Goal: Check status: Check status

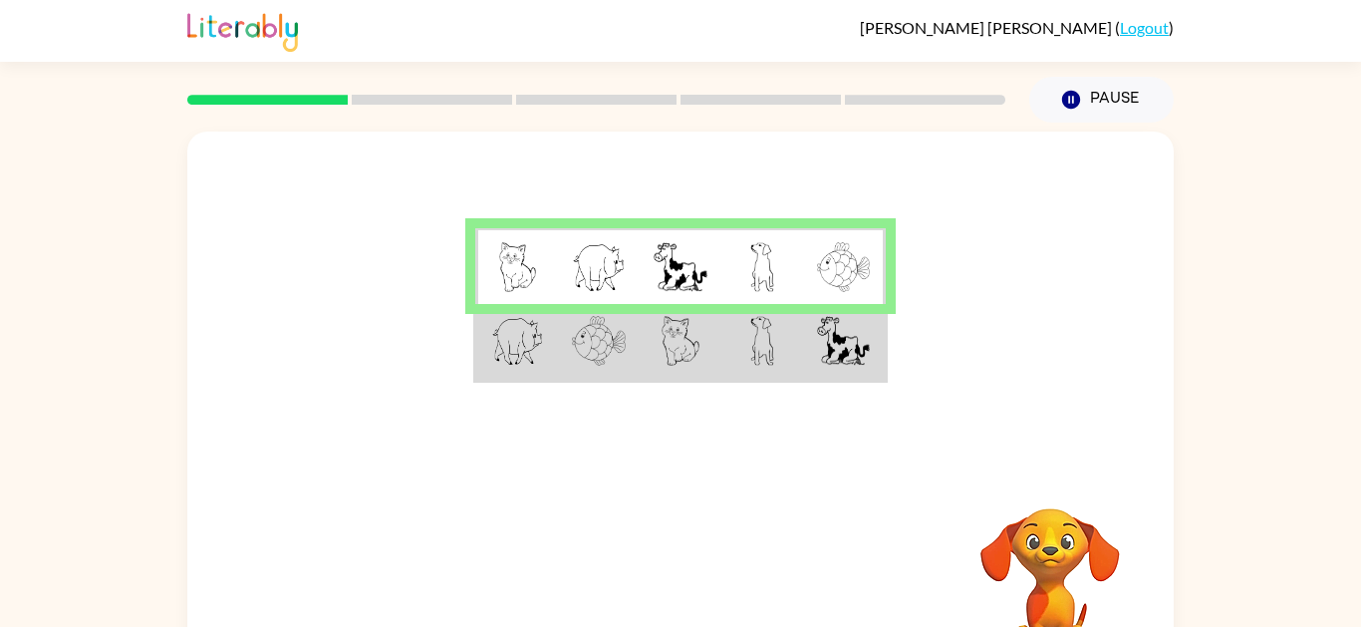
click at [806, 352] on td at bounding box center [844, 342] width 82 height 77
click at [828, 377] on td at bounding box center [844, 342] width 82 height 77
click at [462, 324] on div at bounding box center [680, 298] width 986 height 335
click at [497, 353] on img at bounding box center [517, 340] width 52 height 50
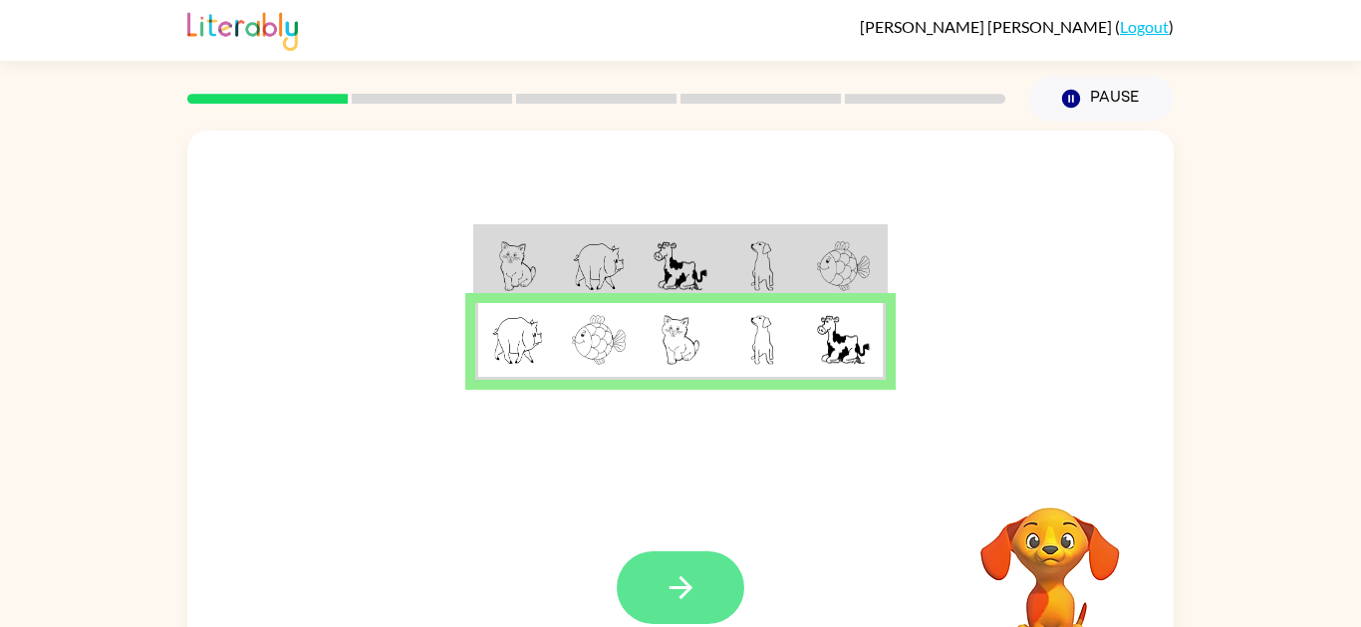
click at [642, 571] on button "button" at bounding box center [681, 587] width 128 height 73
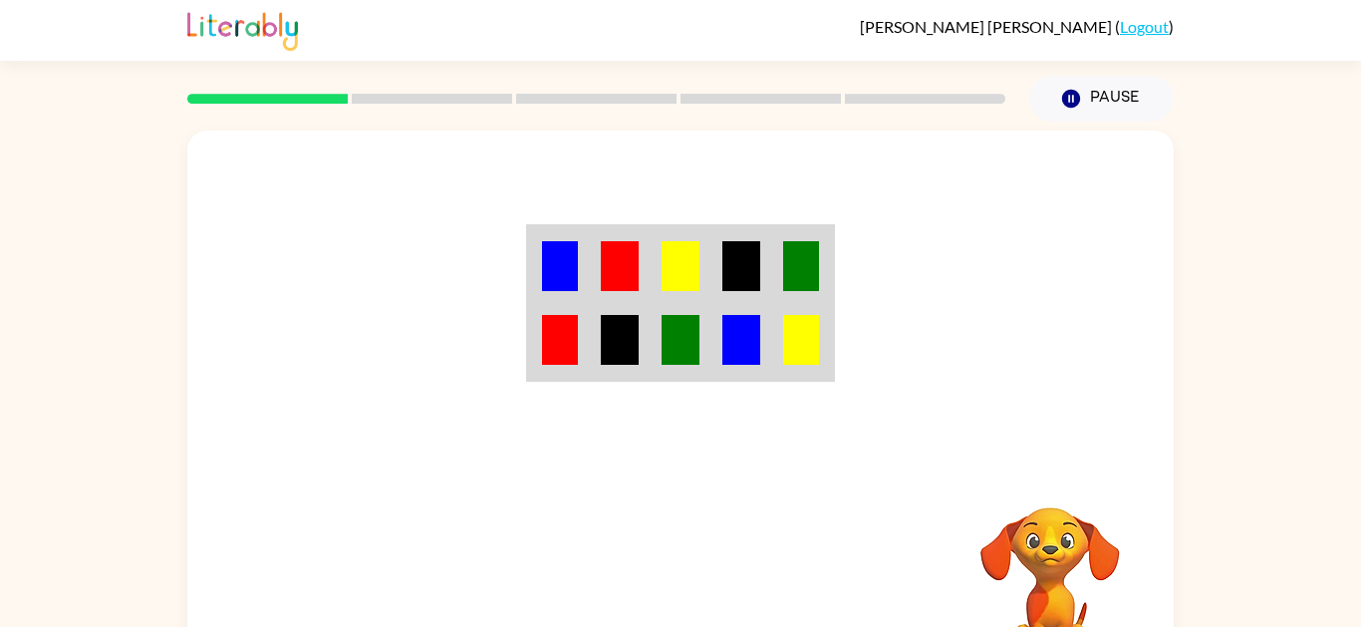
click at [672, 271] on img at bounding box center [681, 266] width 38 height 50
click at [653, 277] on td at bounding box center [681, 265] width 61 height 77
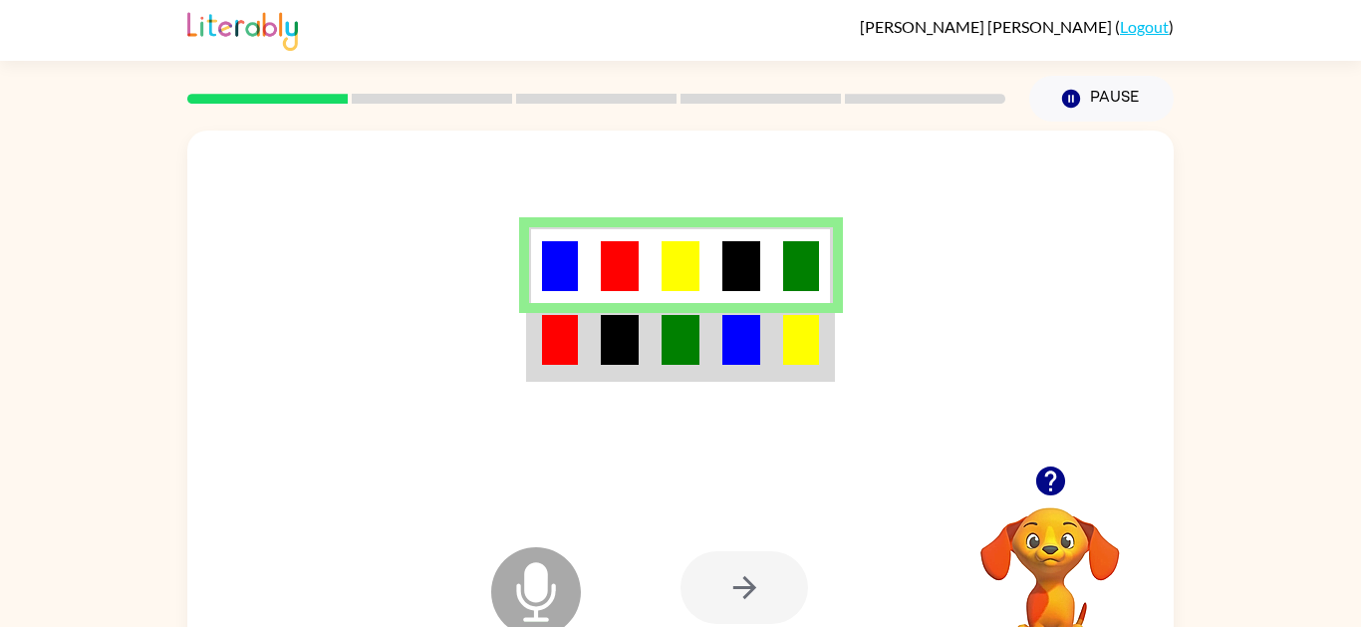
click at [662, 342] on img at bounding box center [681, 340] width 38 height 50
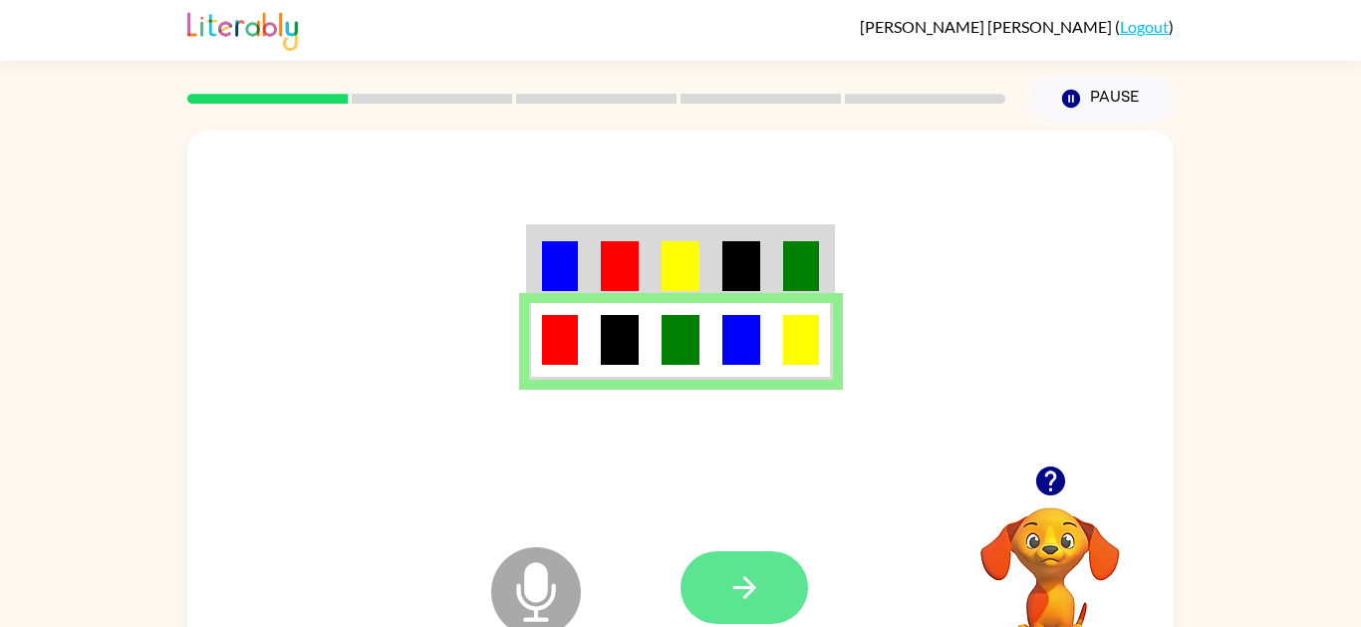
click at [740, 575] on icon "button" at bounding box center [744, 587] width 35 height 35
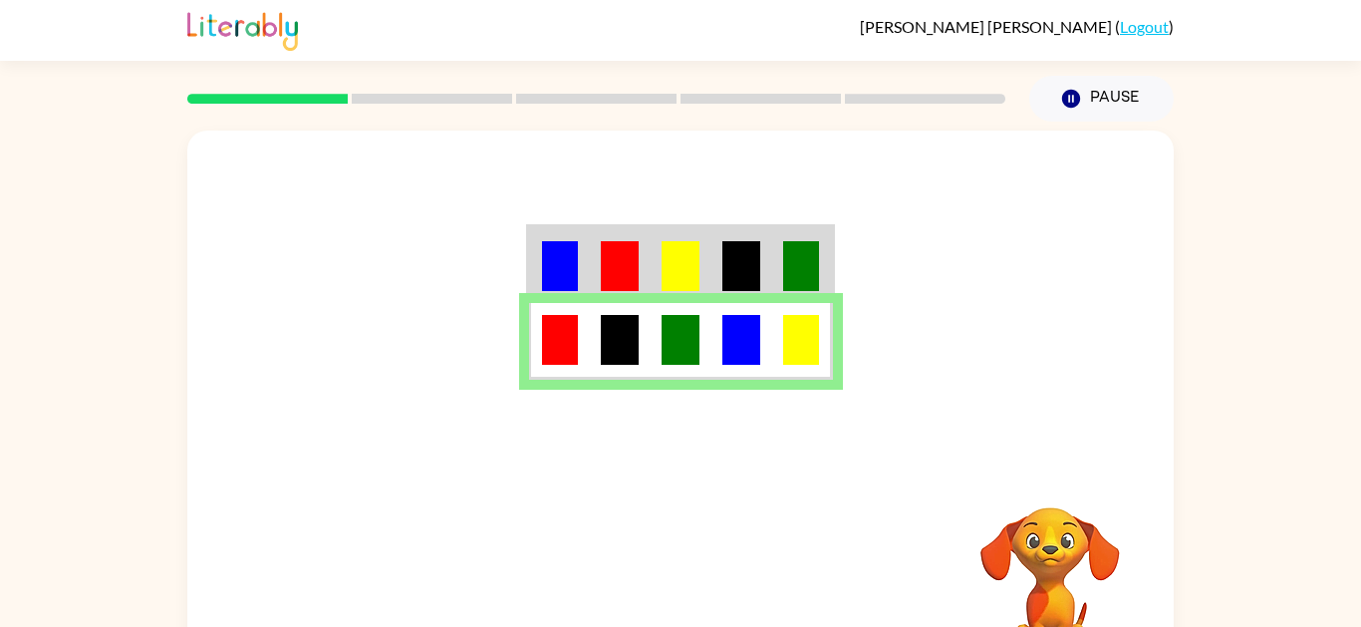
click at [579, 252] on td at bounding box center [559, 265] width 61 height 77
click at [585, 247] on td at bounding box center [559, 265] width 61 height 77
click at [587, 255] on td at bounding box center [559, 265] width 61 height 77
click at [595, 271] on td at bounding box center [620, 265] width 61 height 77
click at [610, 314] on td at bounding box center [620, 341] width 61 height 77
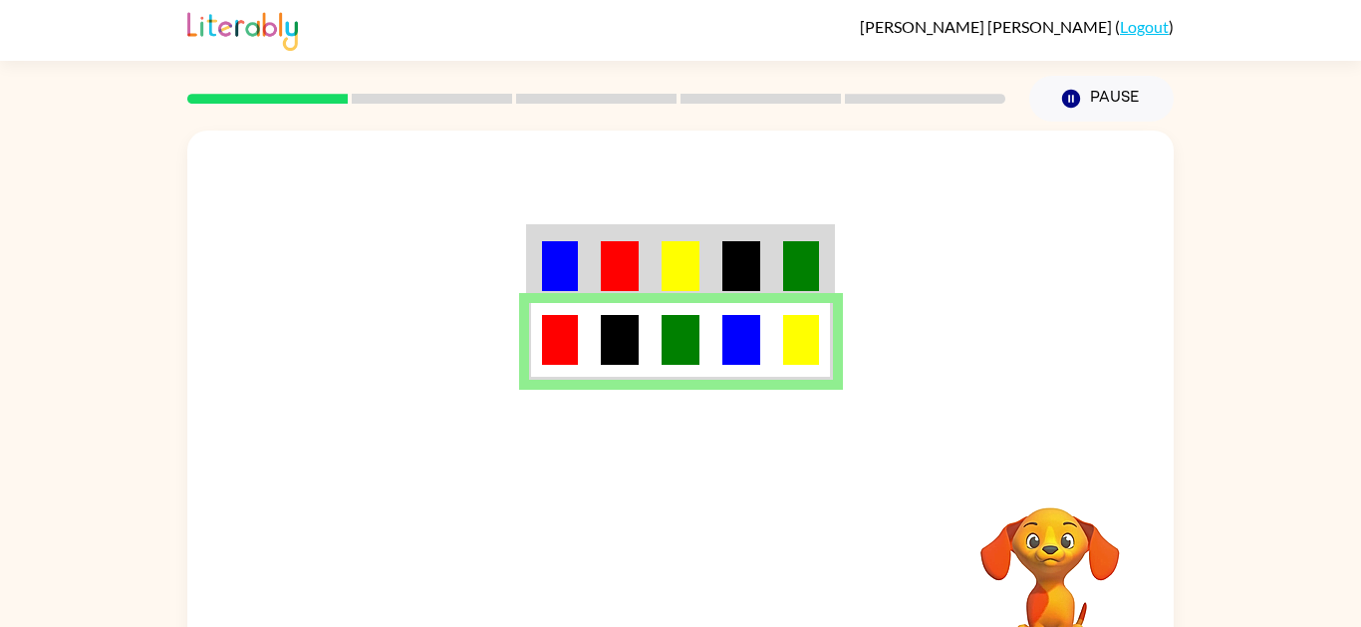
click at [639, 277] on img at bounding box center [620, 266] width 38 height 50
click at [637, 263] on img at bounding box center [620, 266] width 38 height 50
click at [641, 258] on td at bounding box center [620, 265] width 61 height 77
click at [672, 276] on img at bounding box center [681, 266] width 38 height 50
click at [675, 276] on img at bounding box center [681, 266] width 38 height 50
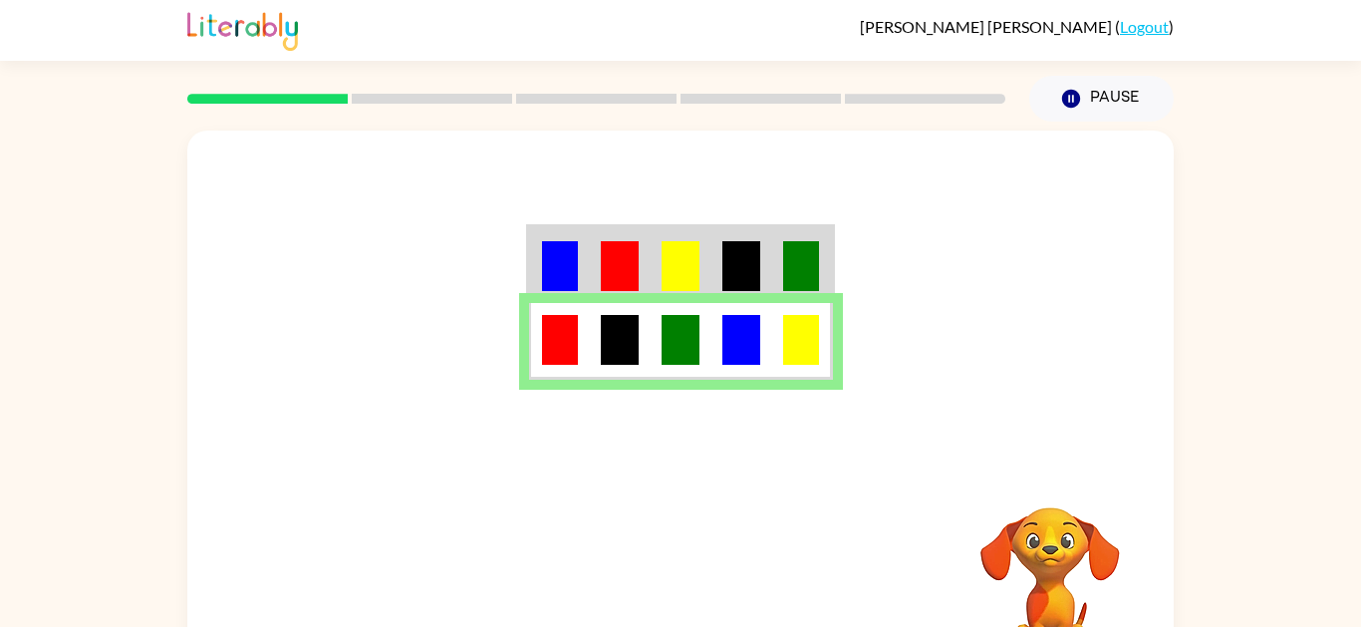
click at [665, 267] on img at bounding box center [681, 266] width 38 height 50
click at [670, 276] on img at bounding box center [681, 266] width 38 height 50
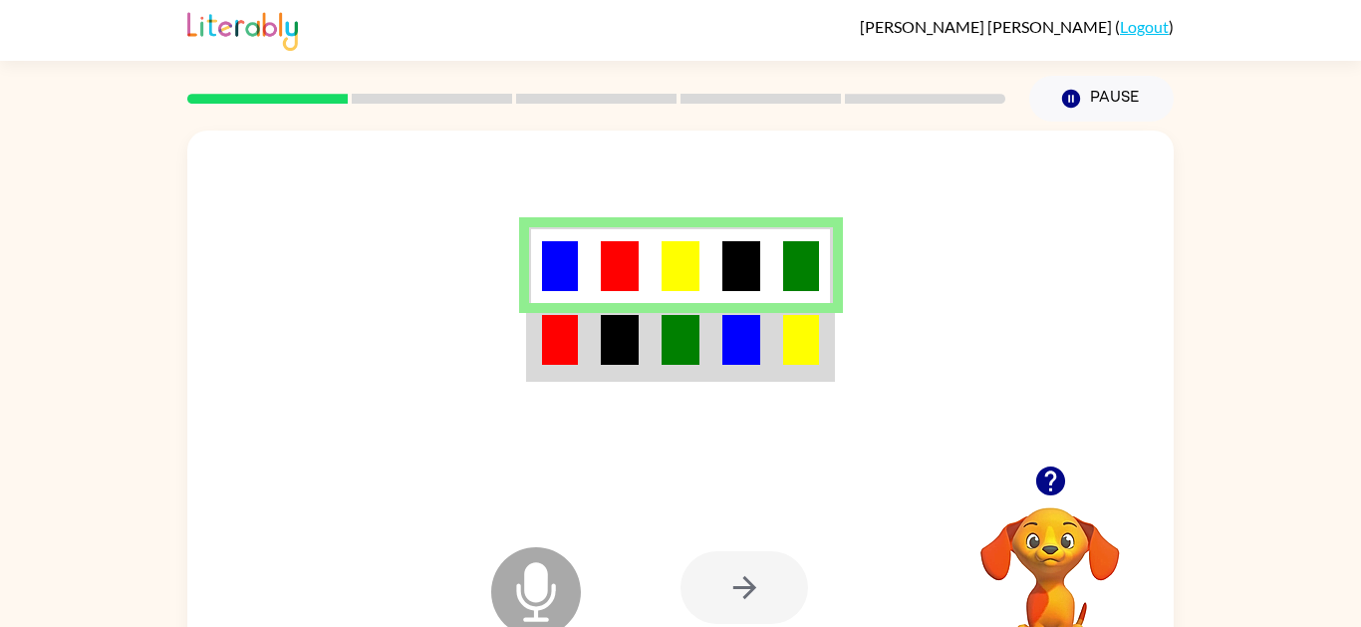
click at [673, 276] on img at bounding box center [681, 266] width 38 height 50
click at [618, 355] on img at bounding box center [620, 340] width 38 height 50
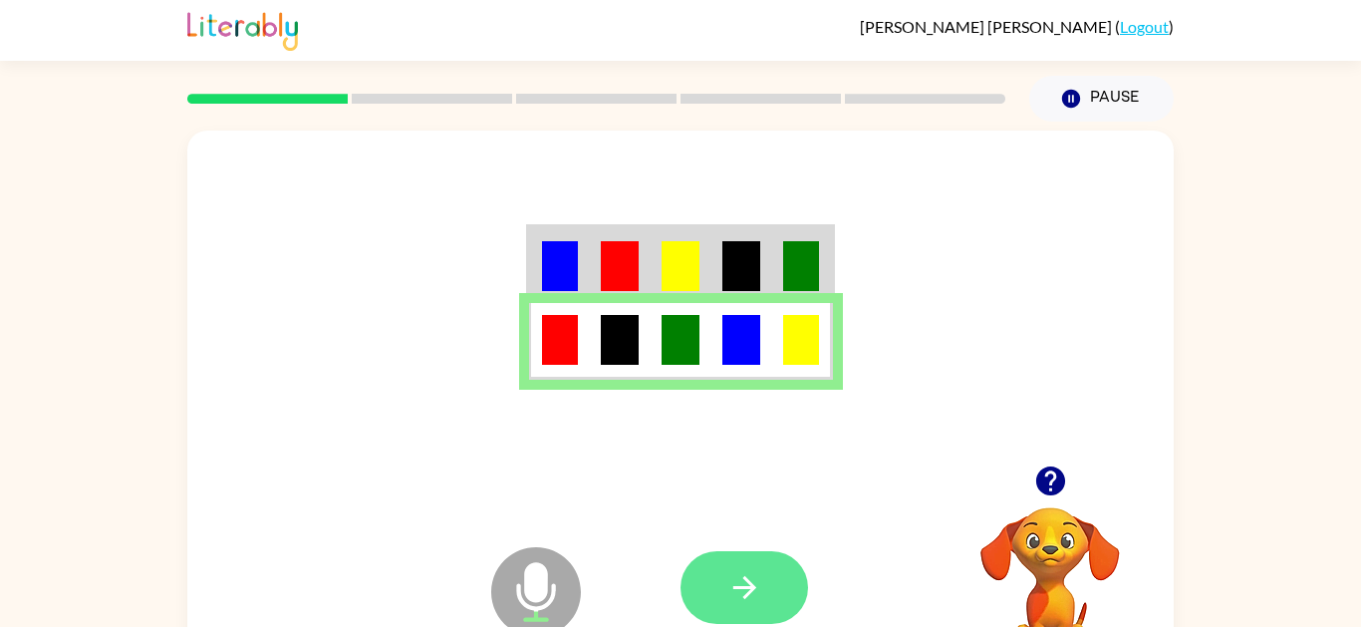
click at [755, 593] on icon "button" at bounding box center [744, 587] width 35 height 35
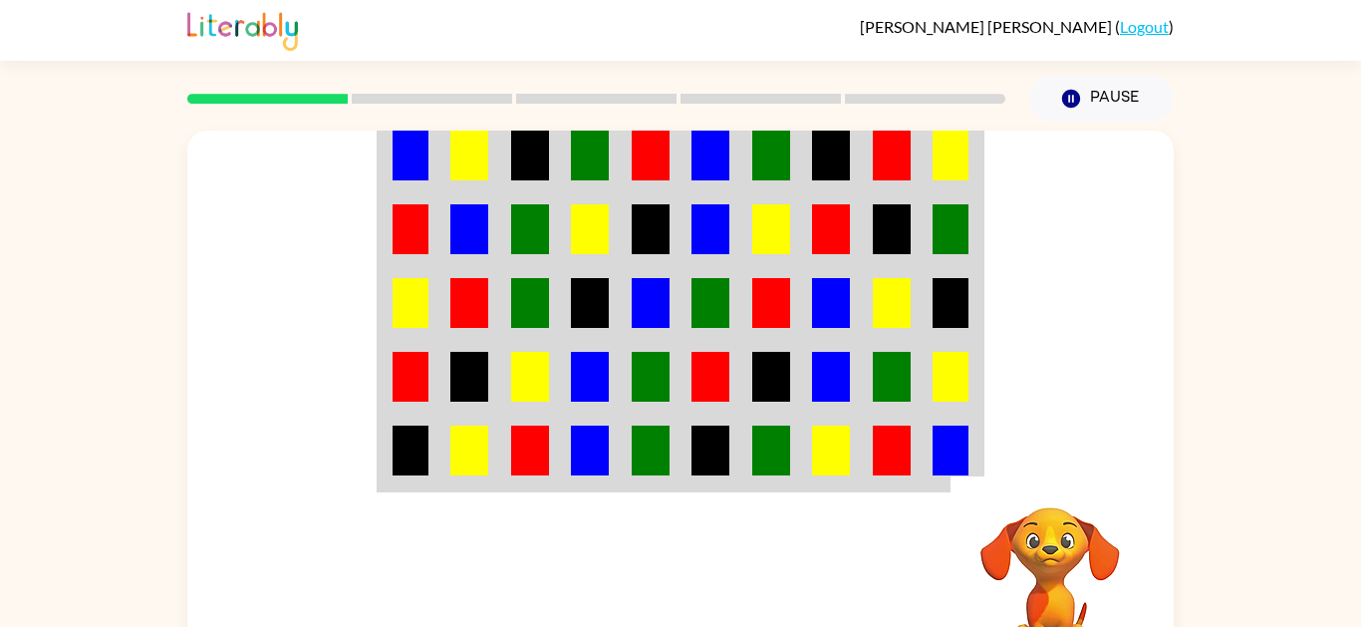
scroll to position [0, 0]
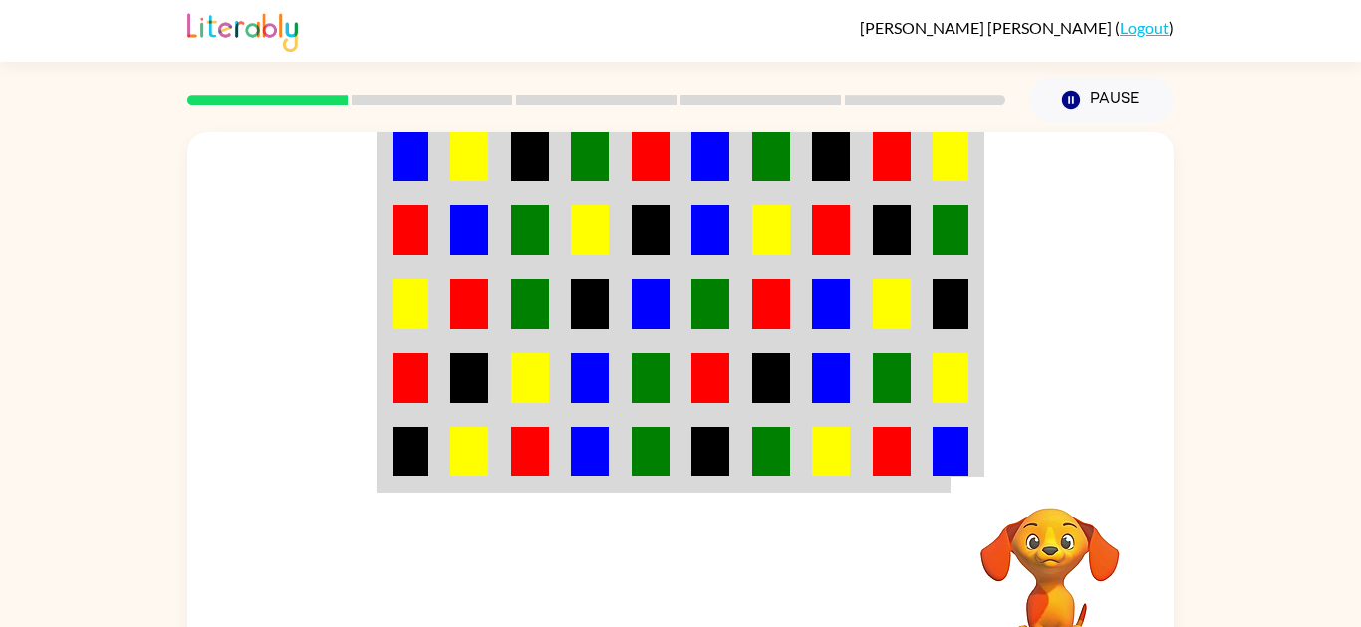
click at [485, 141] on img at bounding box center [469, 157] width 38 height 50
click at [542, 155] on img at bounding box center [530, 157] width 38 height 50
click at [523, 161] on img at bounding box center [530, 157] width 38 height 50
click at [519, 166] on img at bounding box center [530, 157] width 38 height 50
click at [964, 174] on img at bounding box center [951, 157] width 36 height 50
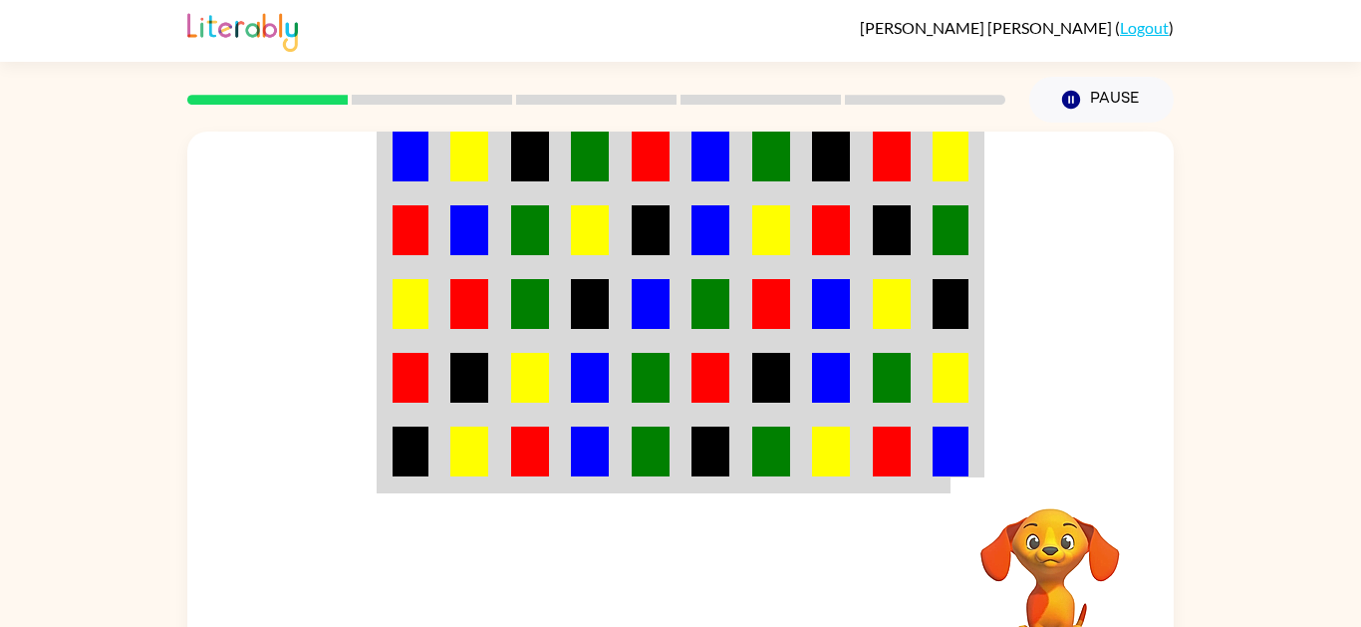
click at [976, 161] on td at bounding box center [952, 156] width 61 height 77
click at [978, 159] on td at bounding box center [952, 156] width 61 height 77
click at [960, 167] on img at bounding box center [951, 157] width 36 height 50
click at [961, 166] on img at bounding box center [951, 157] width 36 height 50
click at [430, 202] on td at bounding box center [410, 230] width 61 height 74
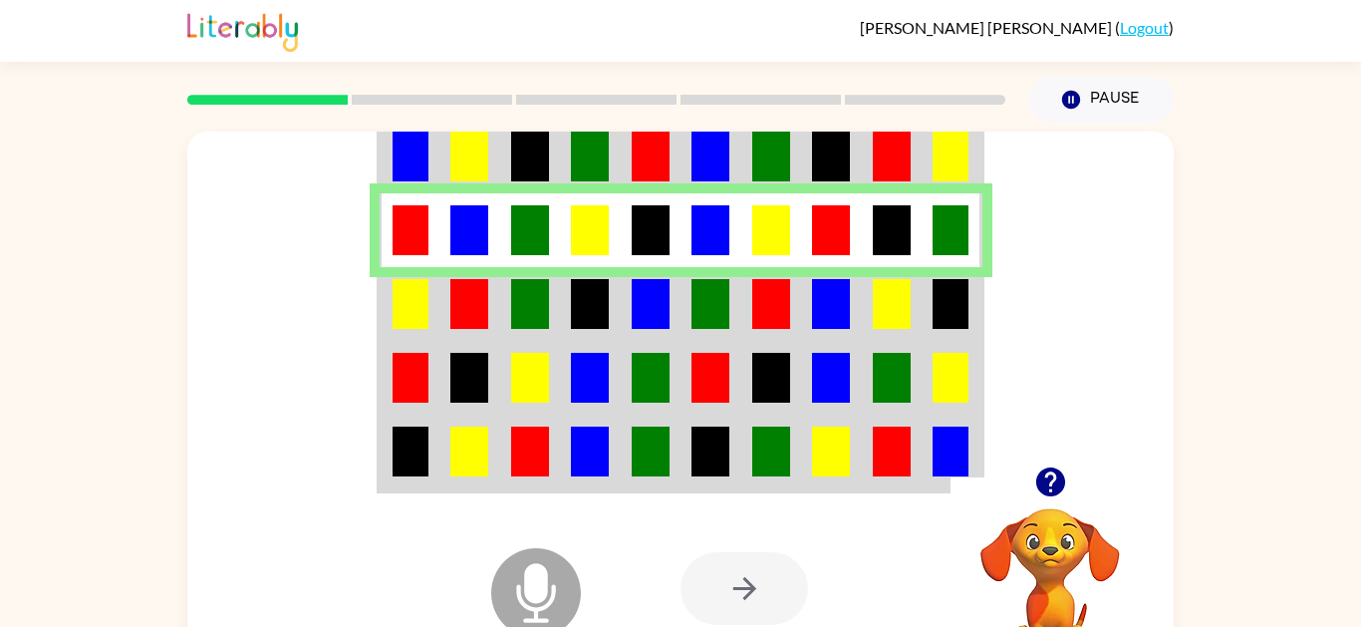
click at [406, 154] on img at bounding box center [411, 157] width 36 height 50
click at [414, 149] on img at bounding box center [411, 157] width 36 height 50
click at [489, 170] on td at bounding box center [469, 156] width 61 height 77
click at [526, 169] on img at bounding box center [530, 157] width 38 height 50
click at [693, 188] on td at bounding box center [711, 156] width 61 height 77
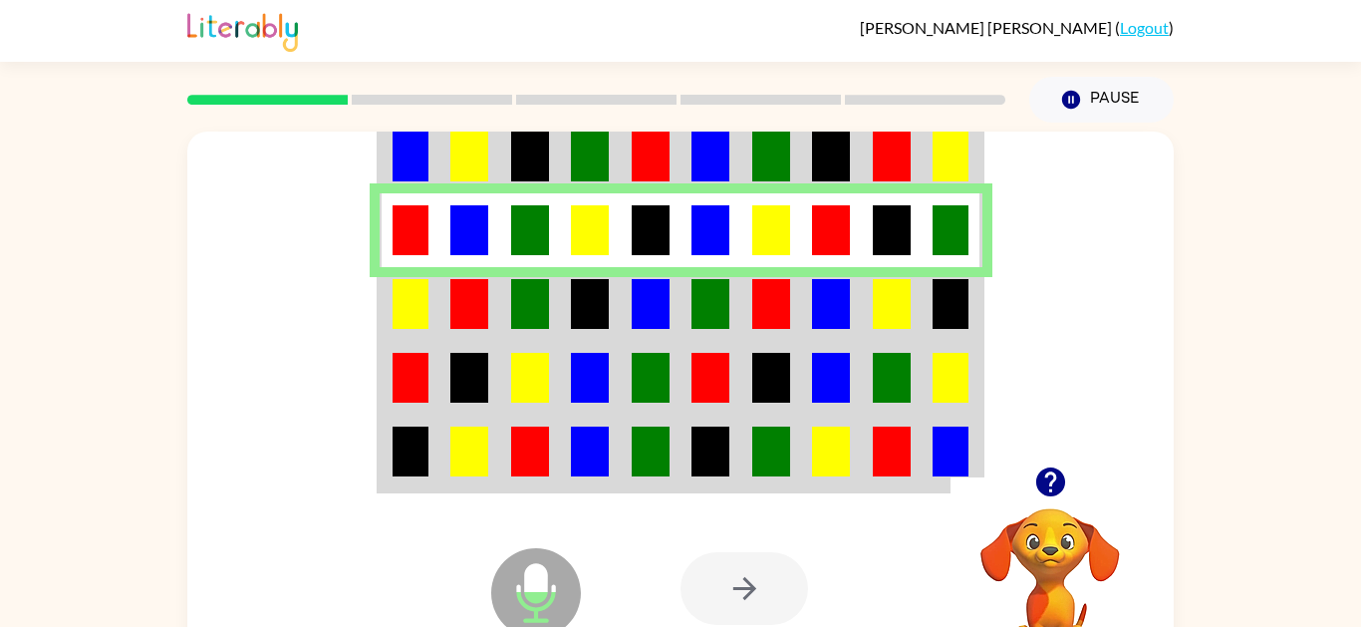
click at [460, 158] on img at bounding box center [469, 157] width 38 height 50
click at [434, 144] on td at bounding box center [410, 156] width 61 height 77
click at [421, 166] on img at bounding box center [411, 157] width 36 height 50
click at [471, 164] on img at bounding box center [469, 157] width 38 height 50
click at [505, 158] on td at bounding box center [530, 156] width 61 height 77
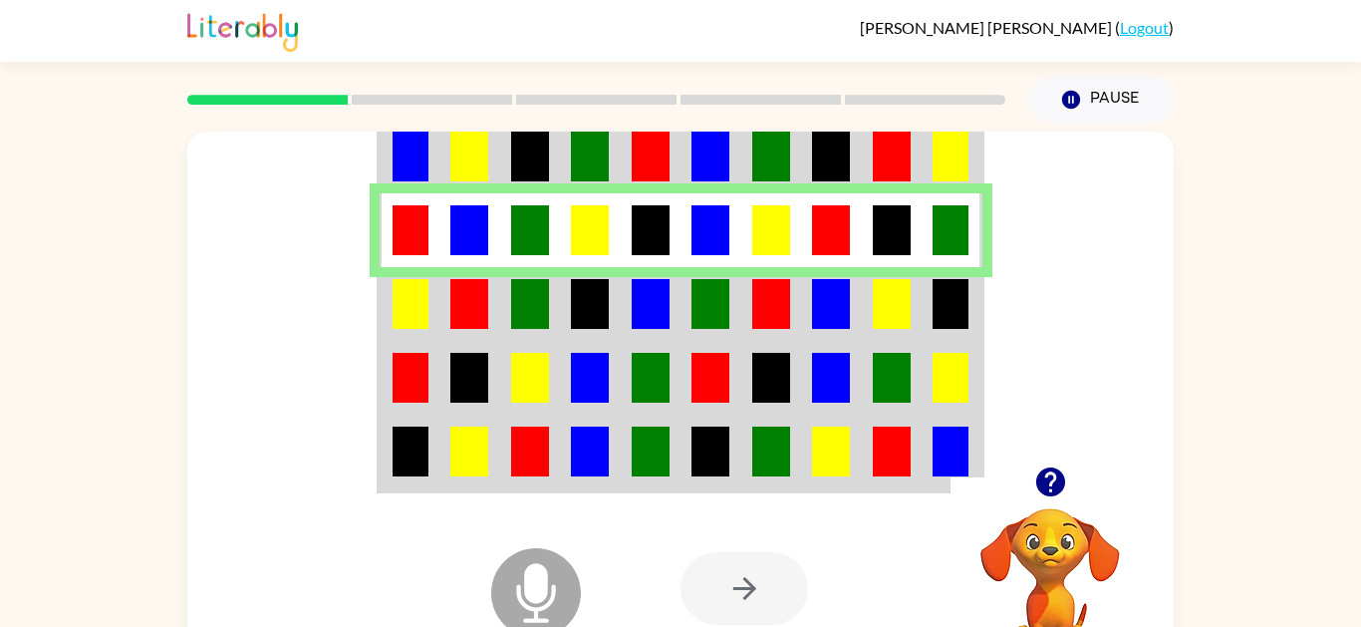
click at [399, 298] on img at bounding box center [411, 304] width 36 height 50
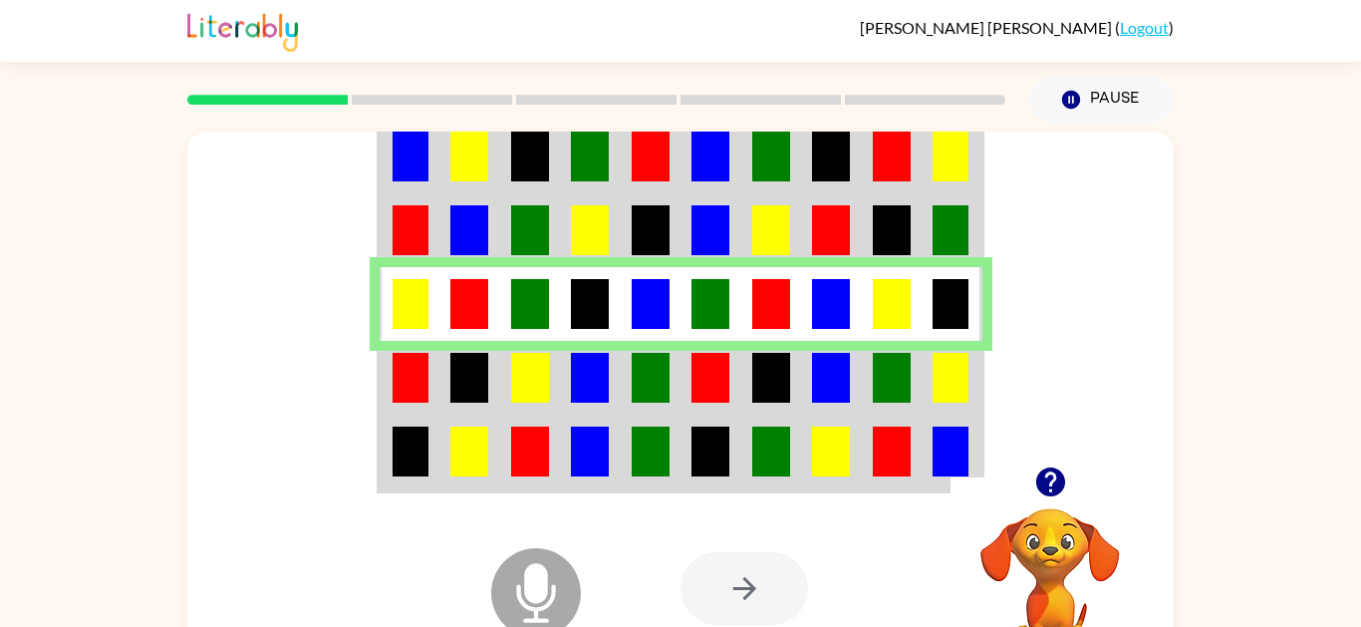
click at [427, 377] on img at bounding box center [411, 378] width 36 height 50
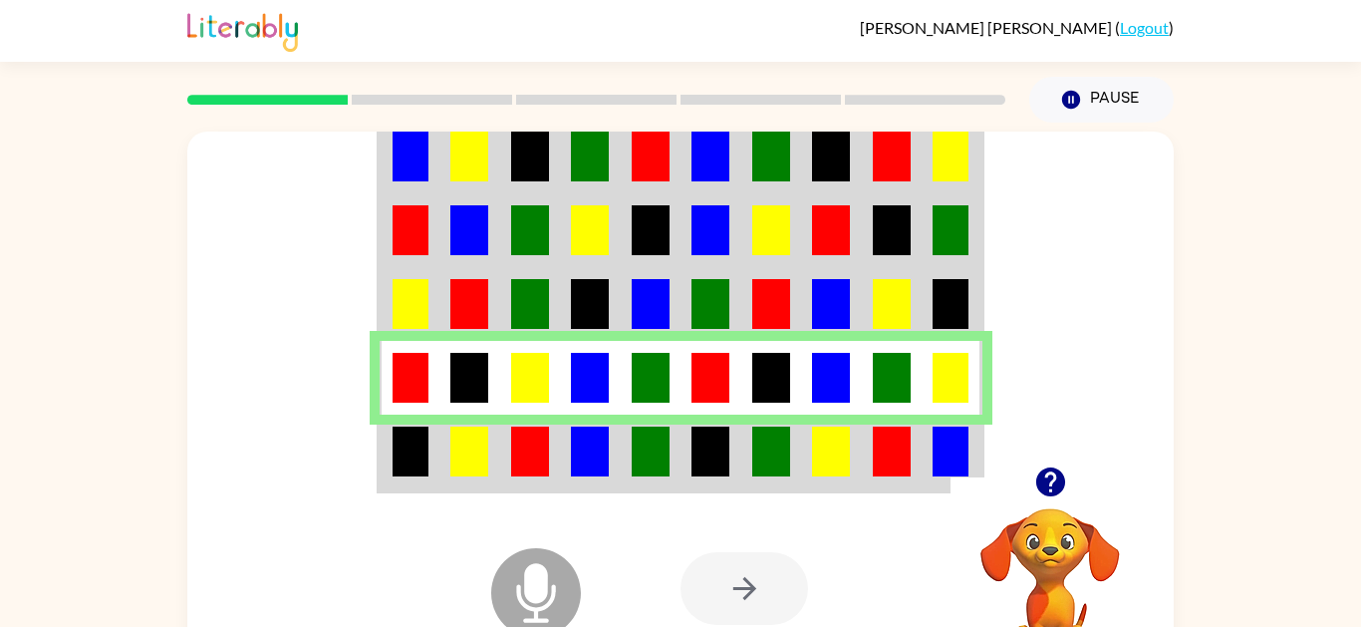
click at [427, 458] on img at bounding box center [411, 451] width 36 height 50
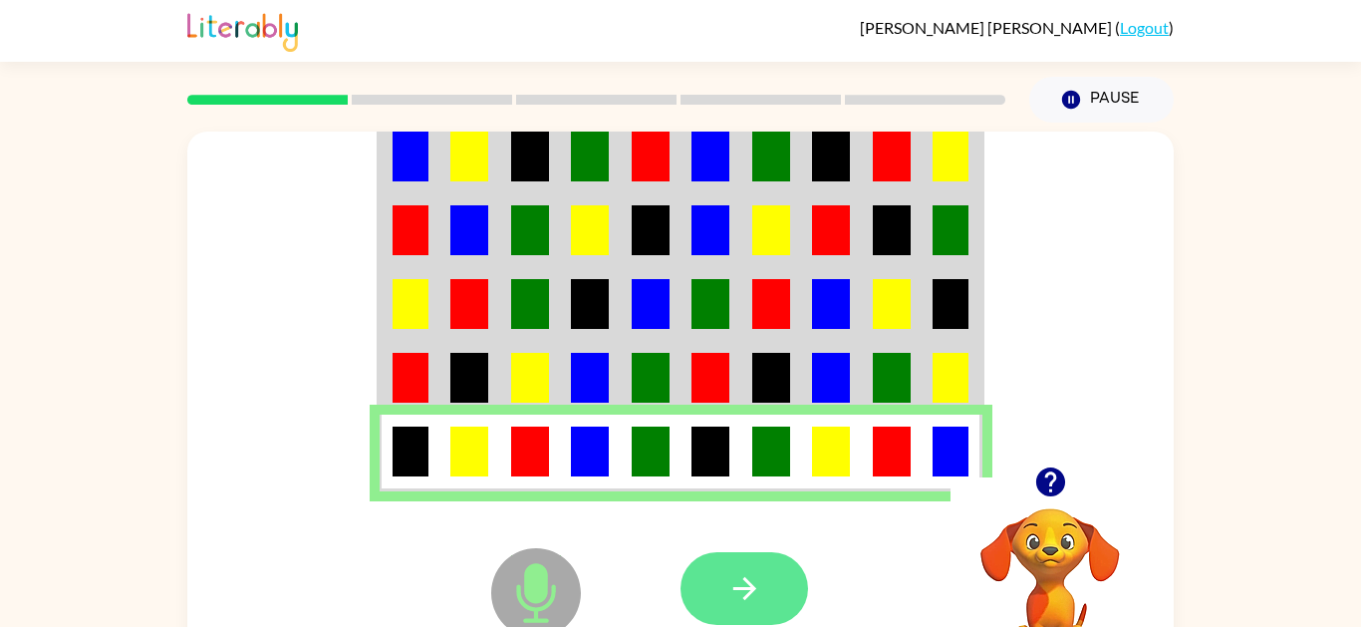
click at [754, 563] on button "button" at bounding box center [745, 588] width 128 height 73
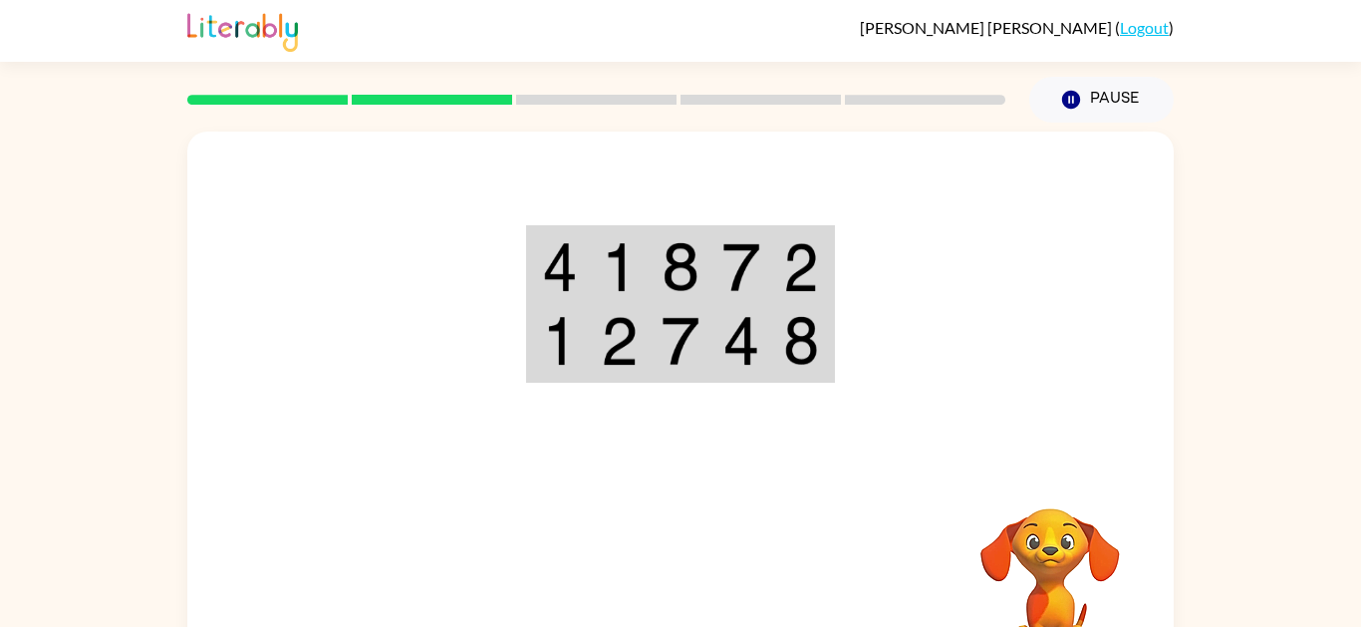
click at [657, 275] on td at bounding box center [681, 266] width 61 height 77
click at [675, 274] on img at bounding box center [681, 267] width 38 height 50
click at [678, 275] on img at bounding box center [681, 267] width 38 height 50
click at [670, 270] on img at bounding box center [681, 267] width 38 height 50
click at [688, 281] on img at bounding box center [681, 267] width 38 height 50
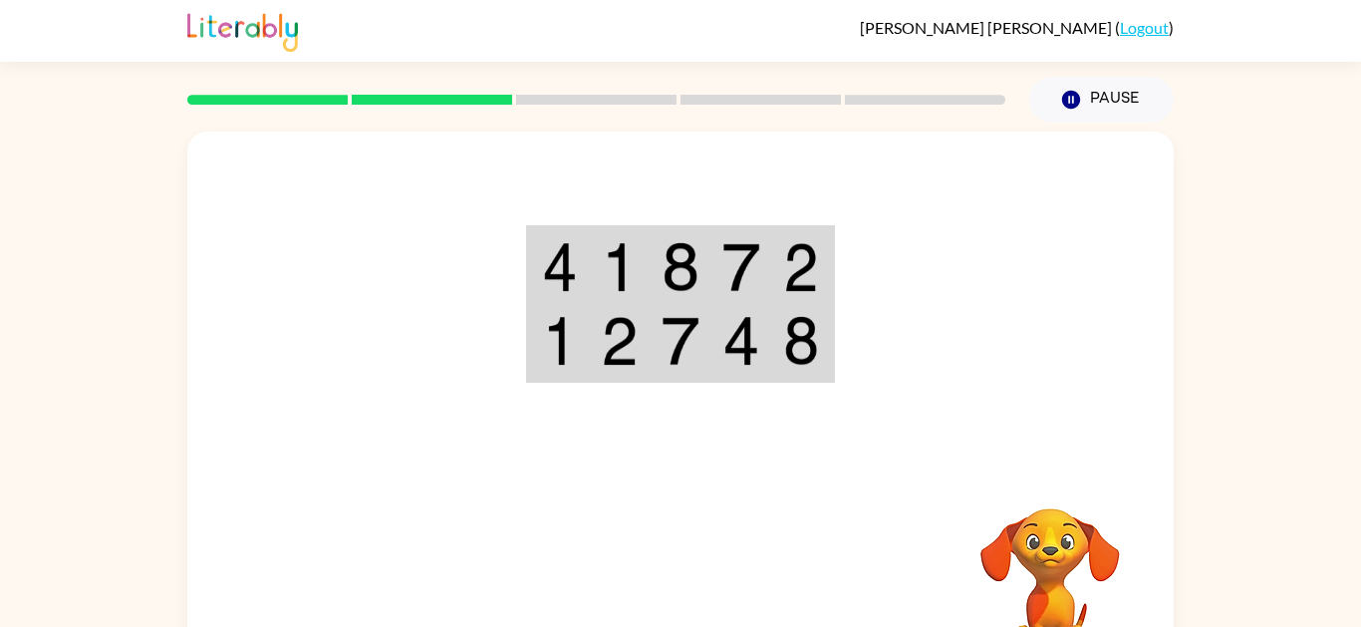
click at [655, 259] on td at bounding box center [681, 266] width 61 height 77
click at [658, 266] on td at bounding box center [681, 266] width 61 height 77
click at [657, 264] on td at bounding box center [681, 266] width 61 height 77
click at [668, 245] on img at bounding box center [681, 267] width 38 height 50
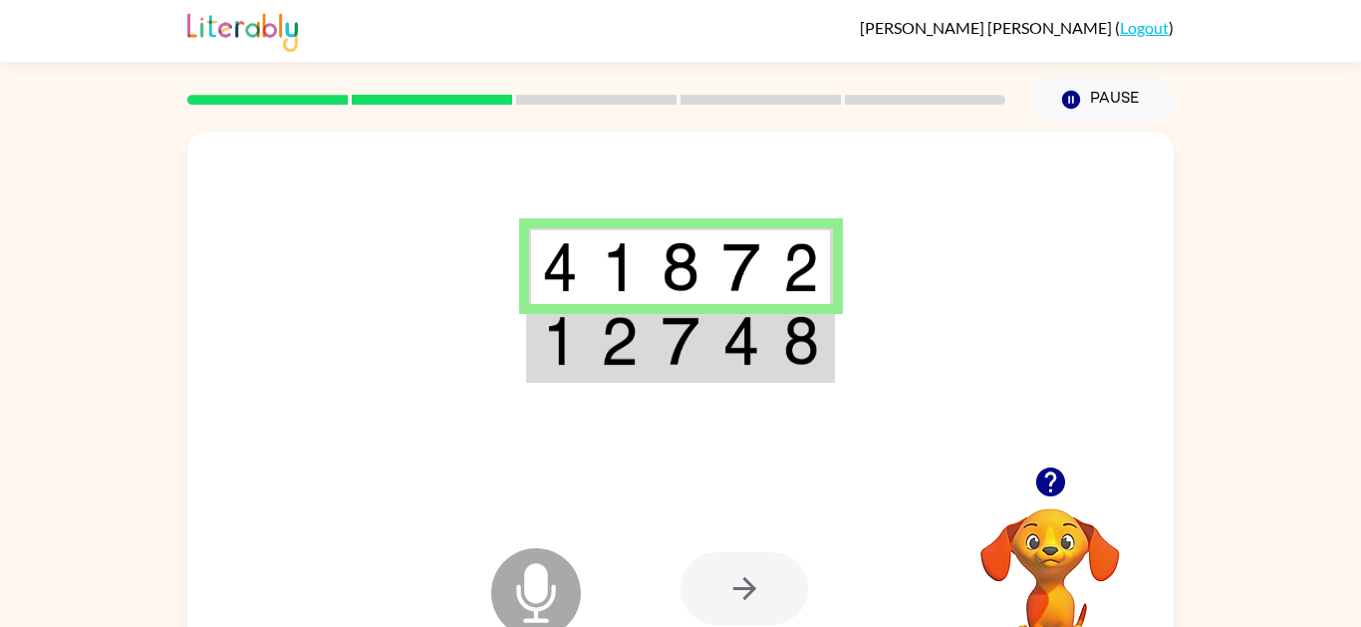
click at [579, 347] on td at bounding box center [559, 342] width 61 height 77
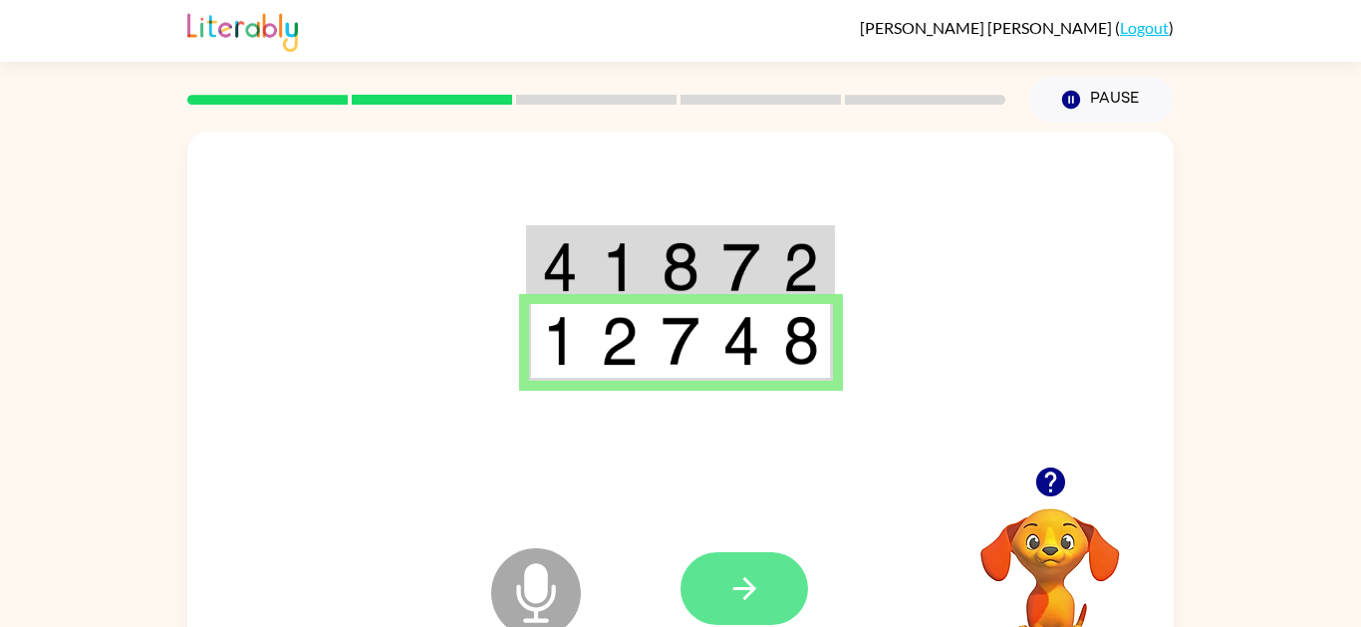
click at [716, 558] on button "button" at bounding box center [745, 588] width 128 height 73
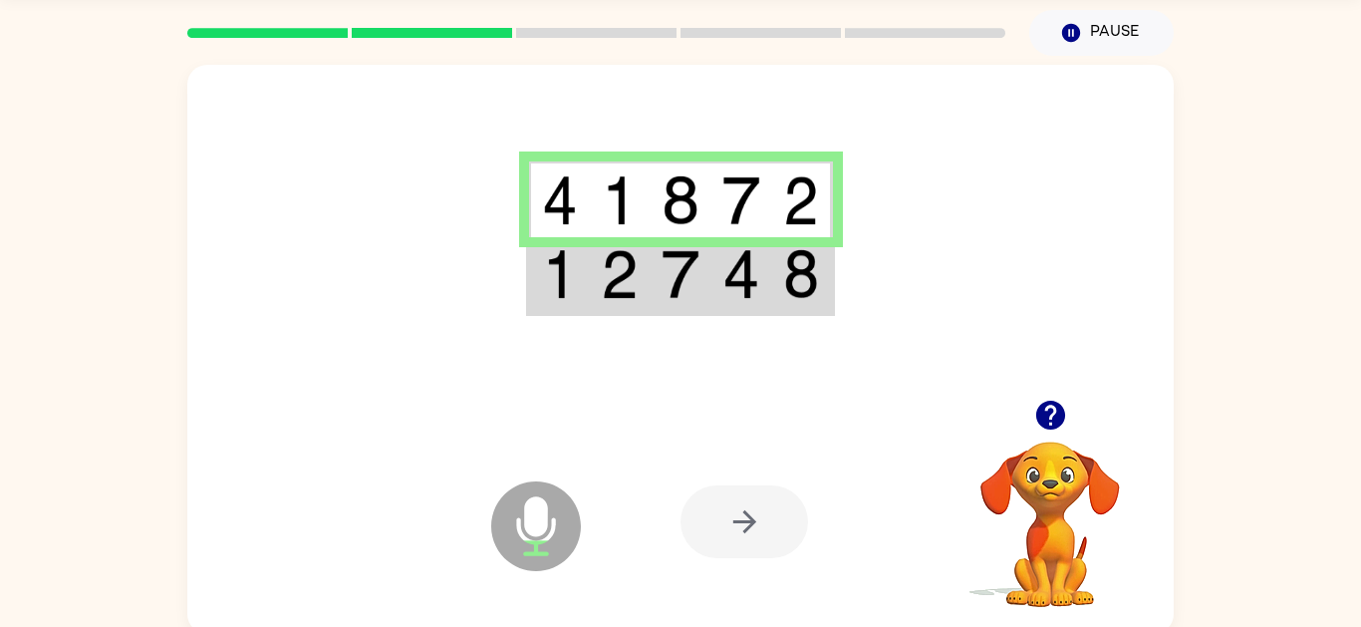
scroll to position [66, 0]
click at [703, 530] on div at bounding box center [745, 522] width 128 height 73
click at [602, 287] on img at bounding box center [620, 275] width 38 height 50
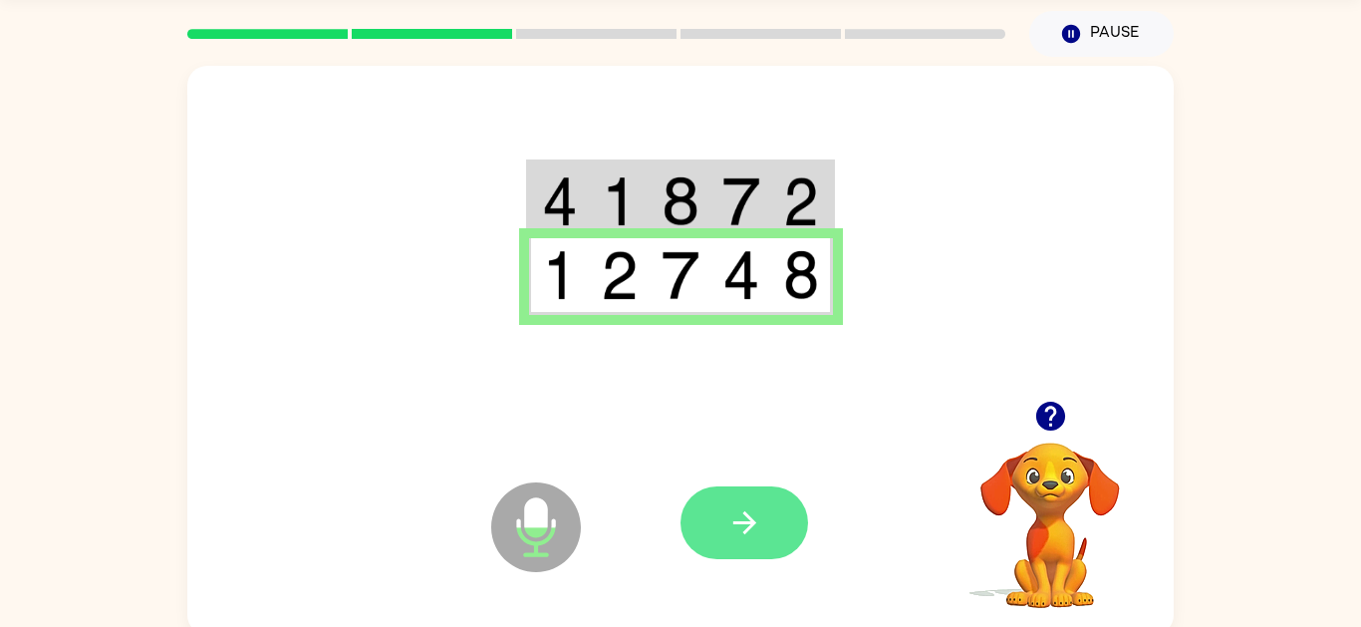
click at [771, 498] on button "button" at bounding box center [745, 522] width 128 height 73
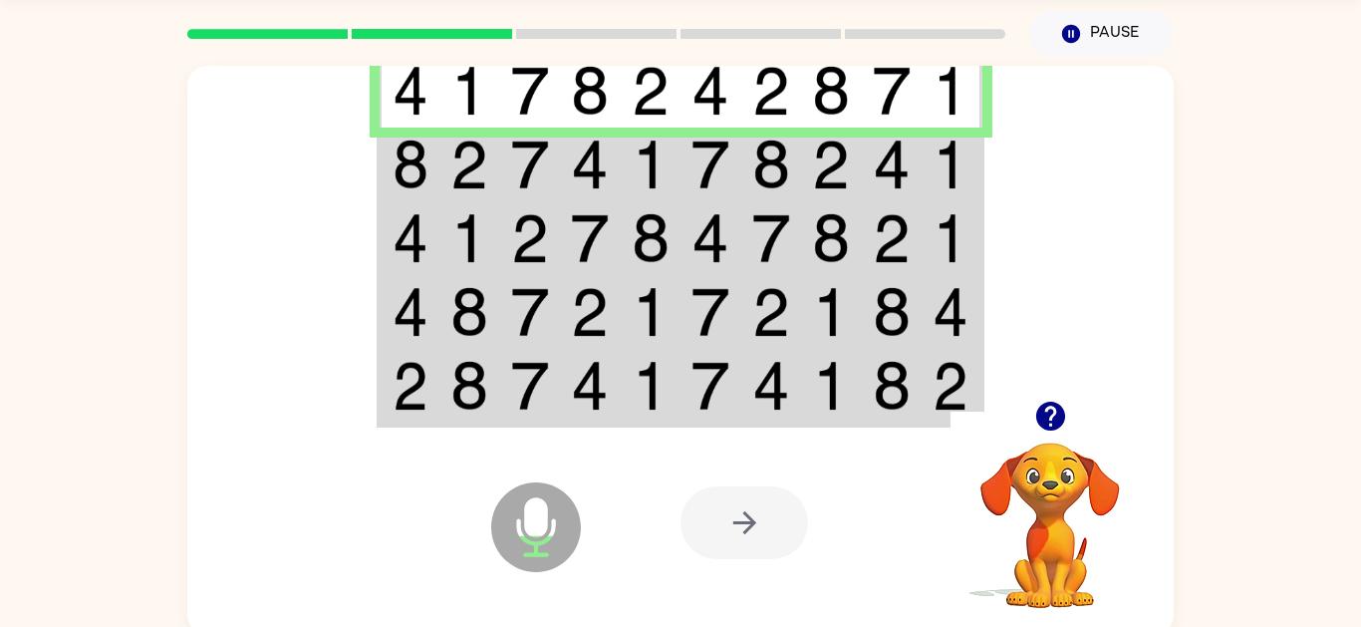
click at [433, 191] on td at bounding box center [410, 165] width 61 height 74
click at [434, 175] on td at bounding box center [410, 165] width 61 height 74
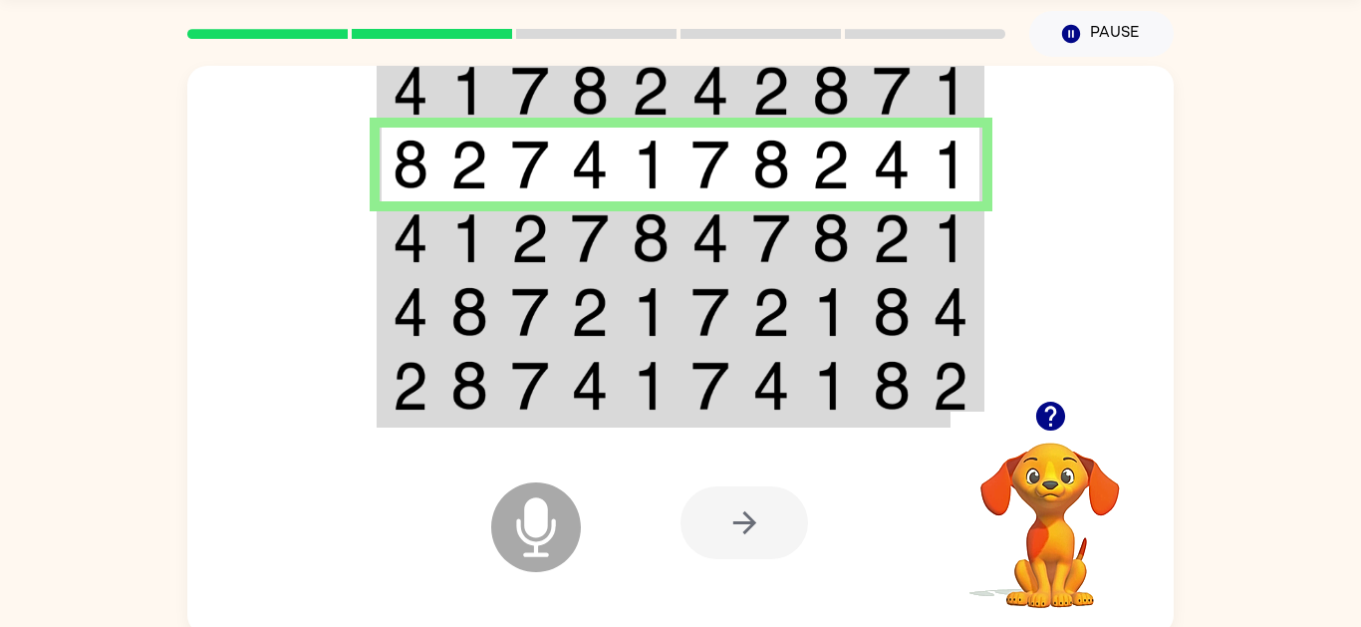
click at [401, 221] on img at bounding box center [411, 238] width 36 height 50
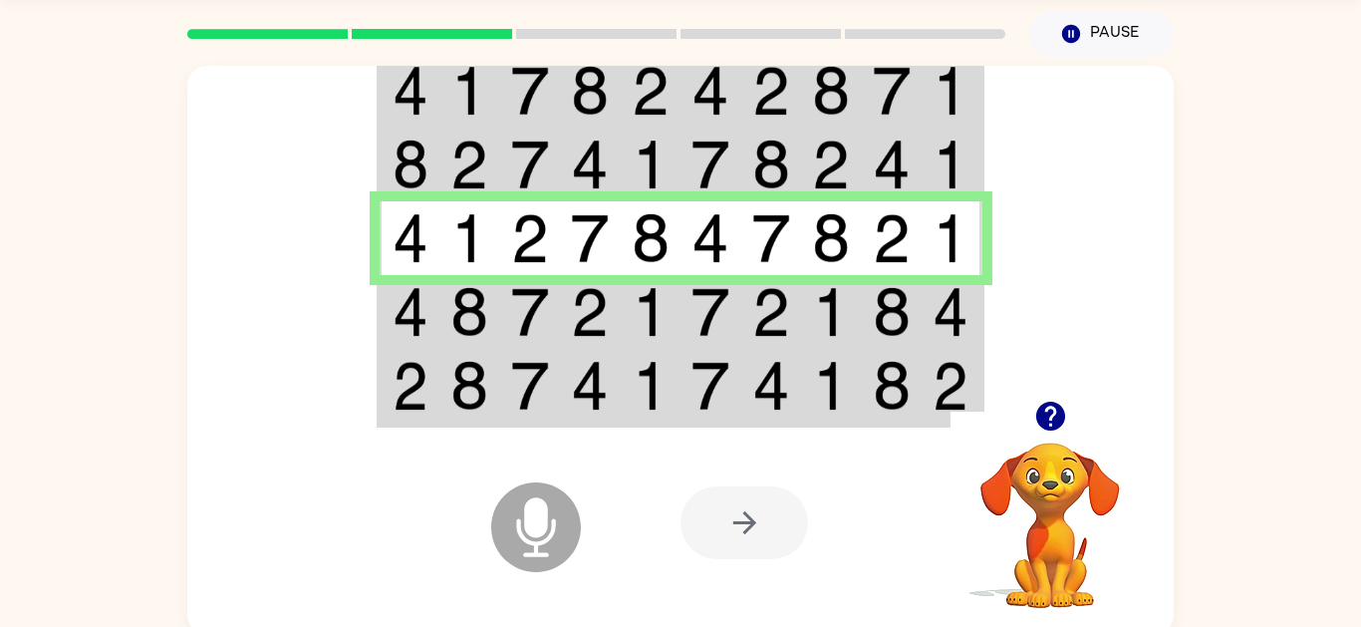
click at [427, 317] on img at bounding box center [411, 312] width 36 height 50
